Goal: Register for event/course

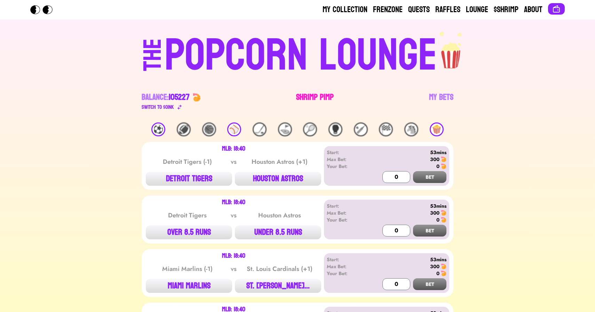
click at [315, 95] on link "Shrimp Pimp" at bounding box center [315, 101] width 38 height 19
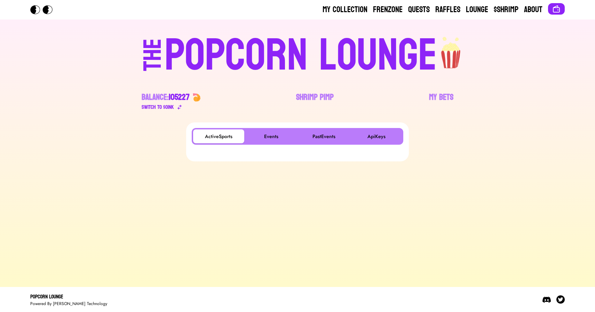
click at [264, 149] on div at bounding box center [297, 151] width 211 height 8
click at [277, 136] on button "Events" at bounding box center [270, 136] width 51 height 14
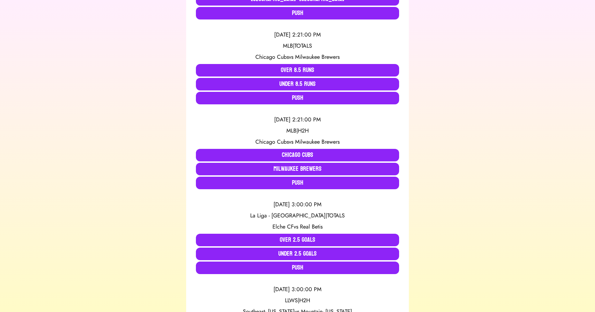
scroll to position [233, 0]
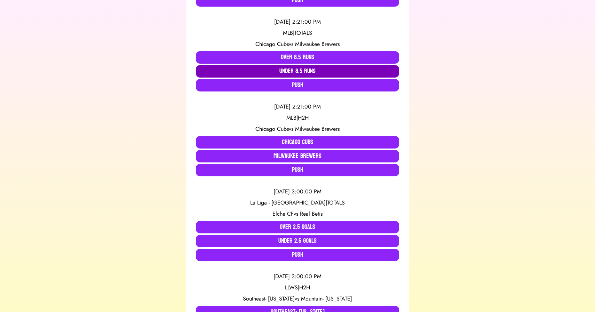
click at [252, 72] on button "Under 8.5 Runs" at bounding box center [297, 71] width 203 height 13
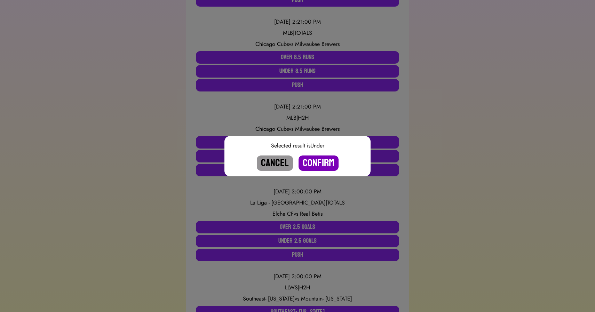
click at [312, 165] on button "Confirm" at bounding box center [318, 162] width 40 height 15
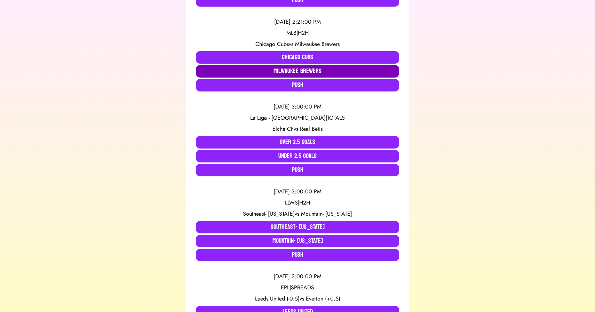
click at [261, 72] on button "Milwaukee Brewers" at bounding box center [297, 71] width 203 height 13
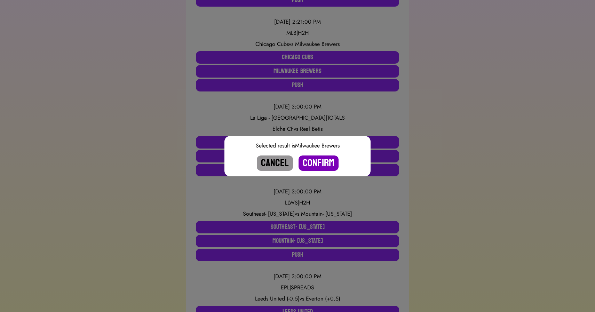
click at [311, 163] on button "Confirm" at bounding box center [318, 162] width 40 height 15
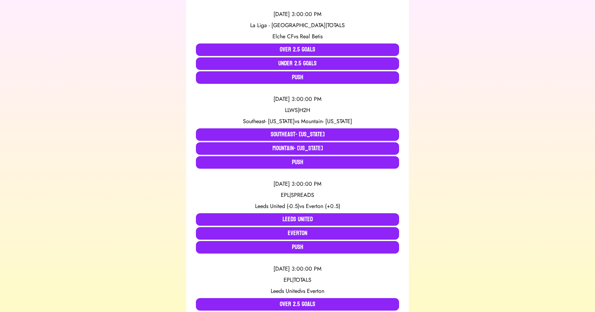
scroll to position [244, 0]
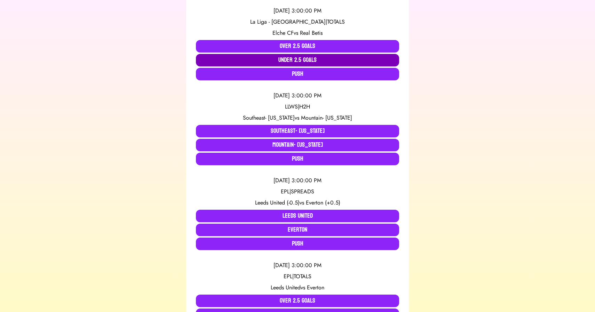
click at [218, 60] on button "Under 2.5 Goals" at bounding box center [297, 60] width 203 height 13
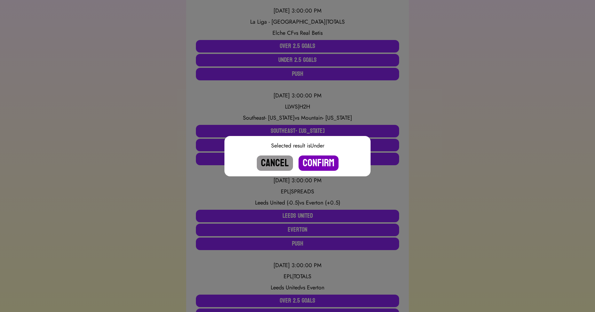
click at [312, 160] on button "Confirm" at bounding box center [318, 162] width 40 height 15
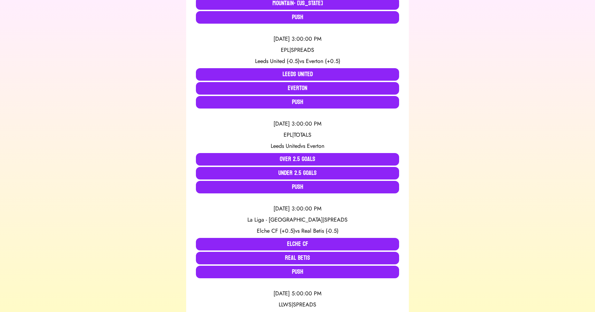
scroll to position [304, 0]
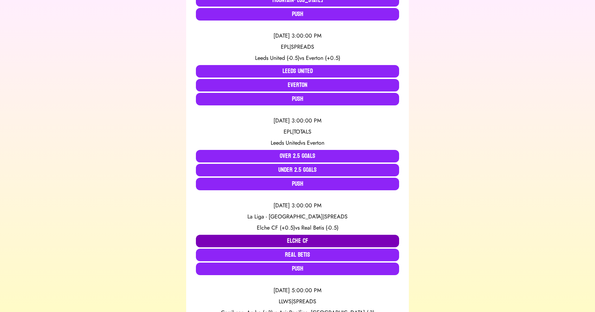
click at [246, 237] on button "Elche CF" at bounding box center [297, 241] width 203 height 13
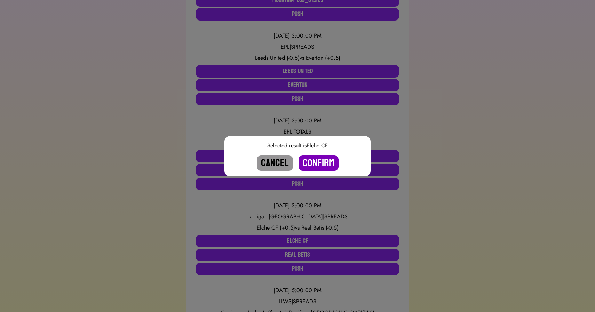
click at [317, 163] on button "Confirm" at bounding box center [318, 162] width 40 height 15
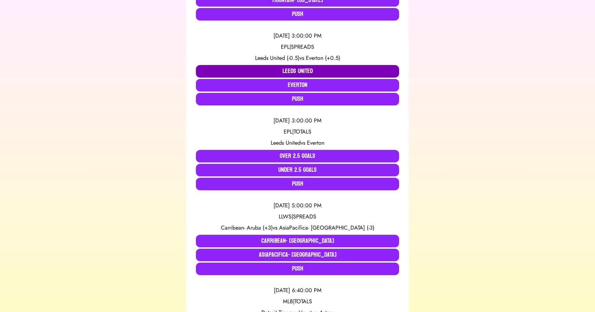
click at [252, 71] on button "Leeds United" at bounding box center [297, 71] width 203 height 13
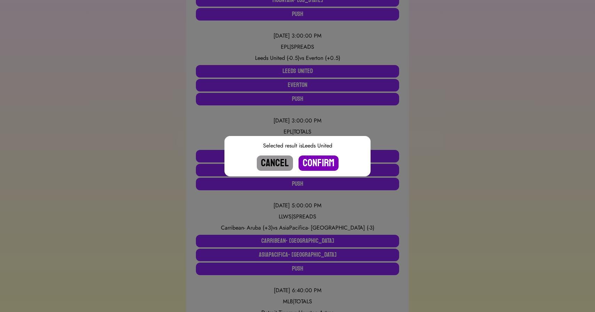
click at [325, 159] on button "Confirm" at bounding box center [318, 162] width 40 height 15
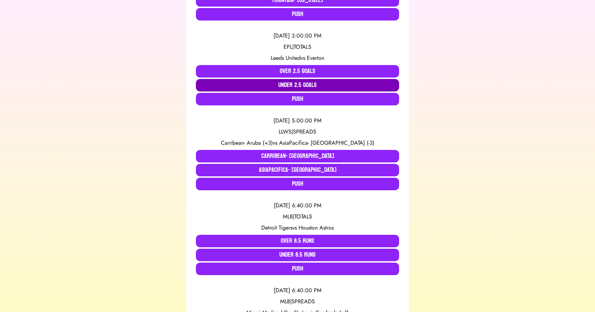
click at [291, 82] on button "Under 2.5 Goals" at bounding box center [297, 85] width 203 height 13
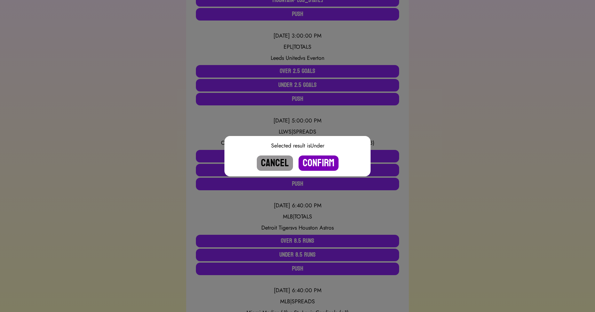
click at [318, 164] on button "Confirm" at bounding box center [318, 162] width 40 height 15
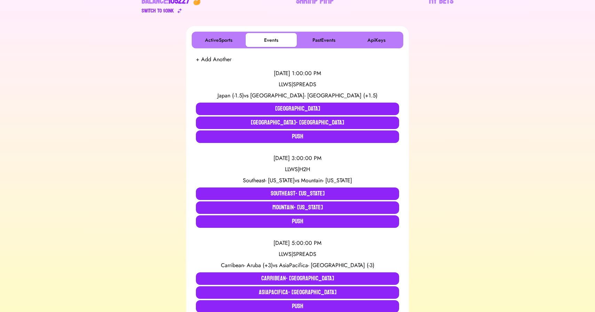
scroll to position [0, 0]
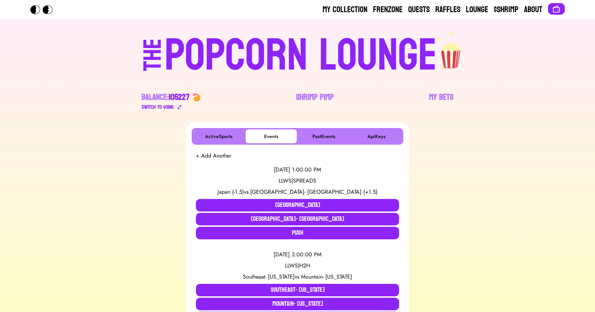
click at [233, 56] on div "POPCORN LOUNGE" at bounding box center [300, 55] width 272 height 45
